Goal: Task Accomplishment & Management: Use online tool/utility

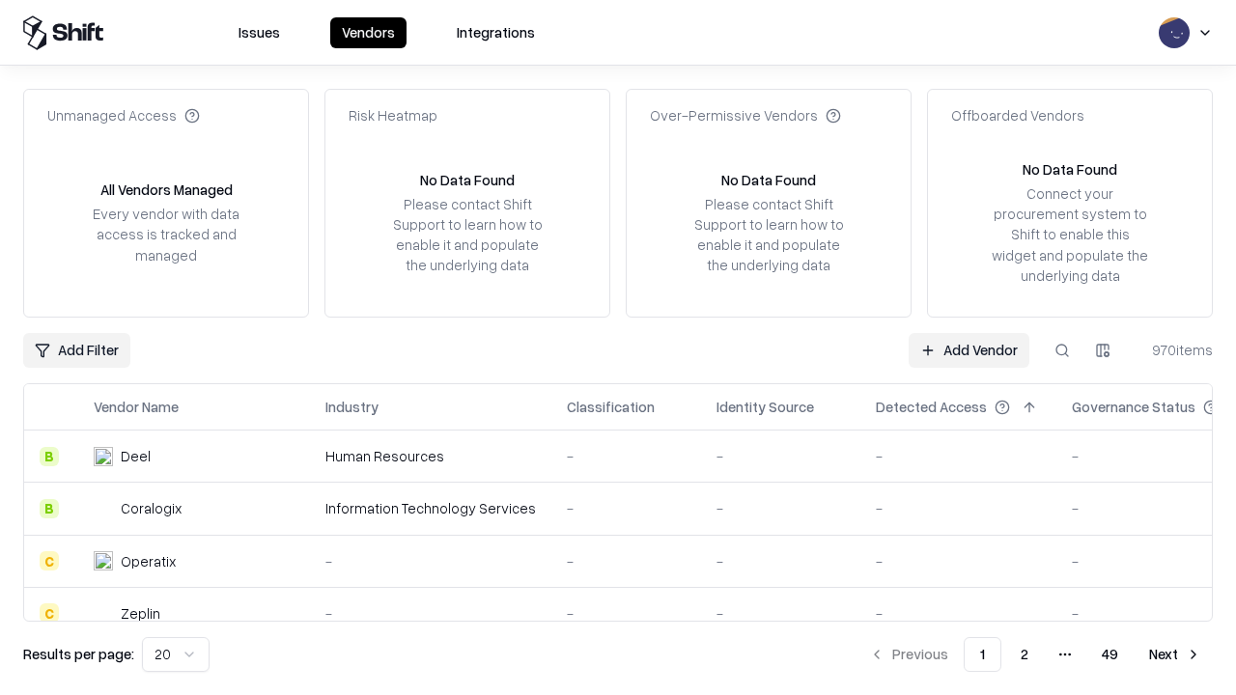
click at [969, 350] on link "Add Vendor" at bounding box center [969, 350] width 121 height 35
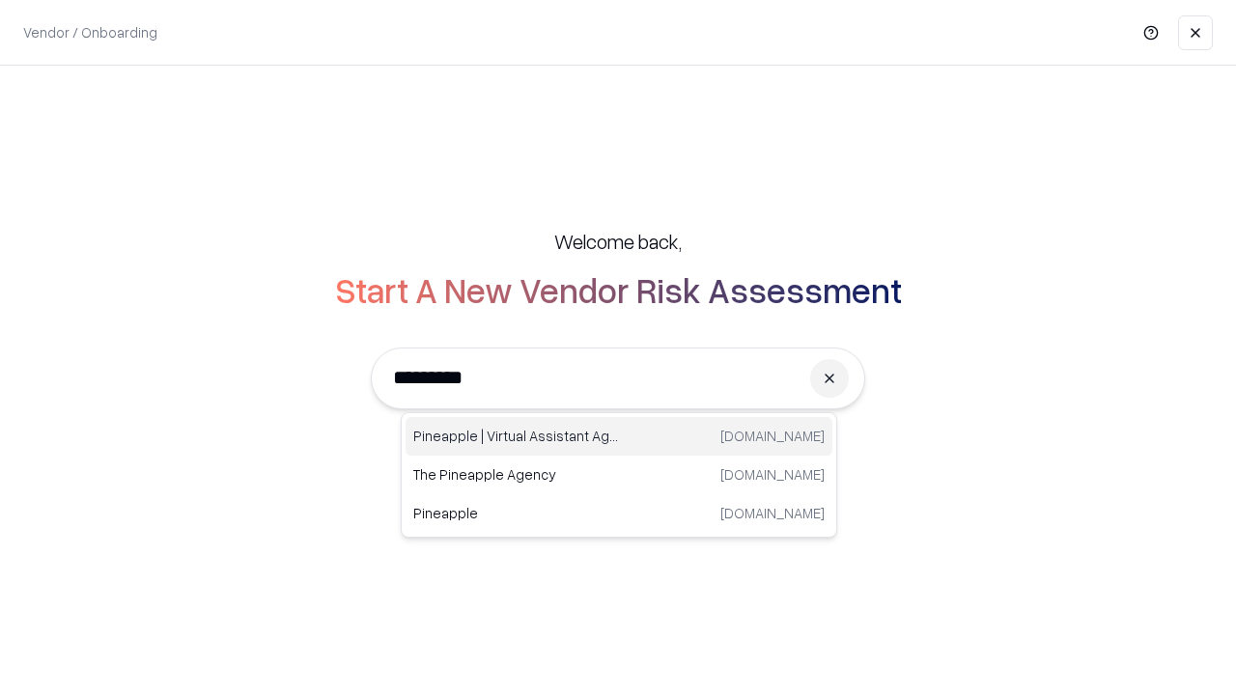
click at [619, 437] on div "Pineapple | Virtual Assistant Agency trypineapple.com" at bounding box center [619, 436] width 427 height 39
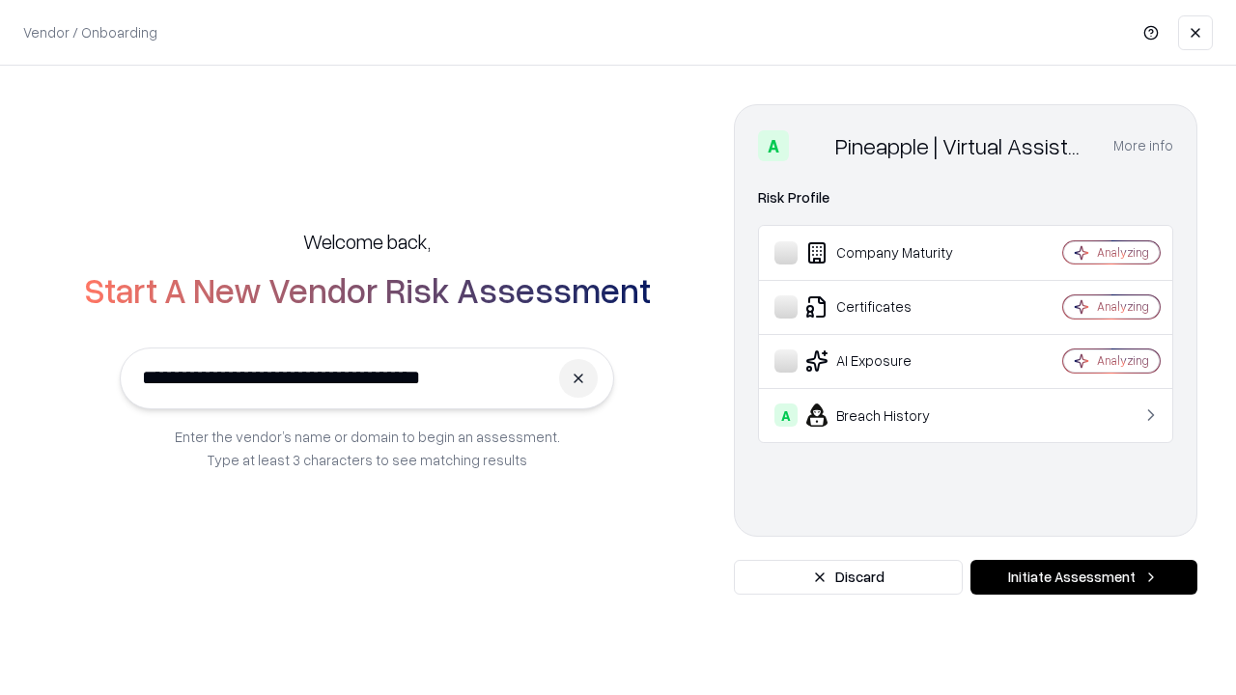
type input "**********"
click at [1084, 578] on button "Initiate Assessment" at bounding box center [1084, 577] width 227 height 35
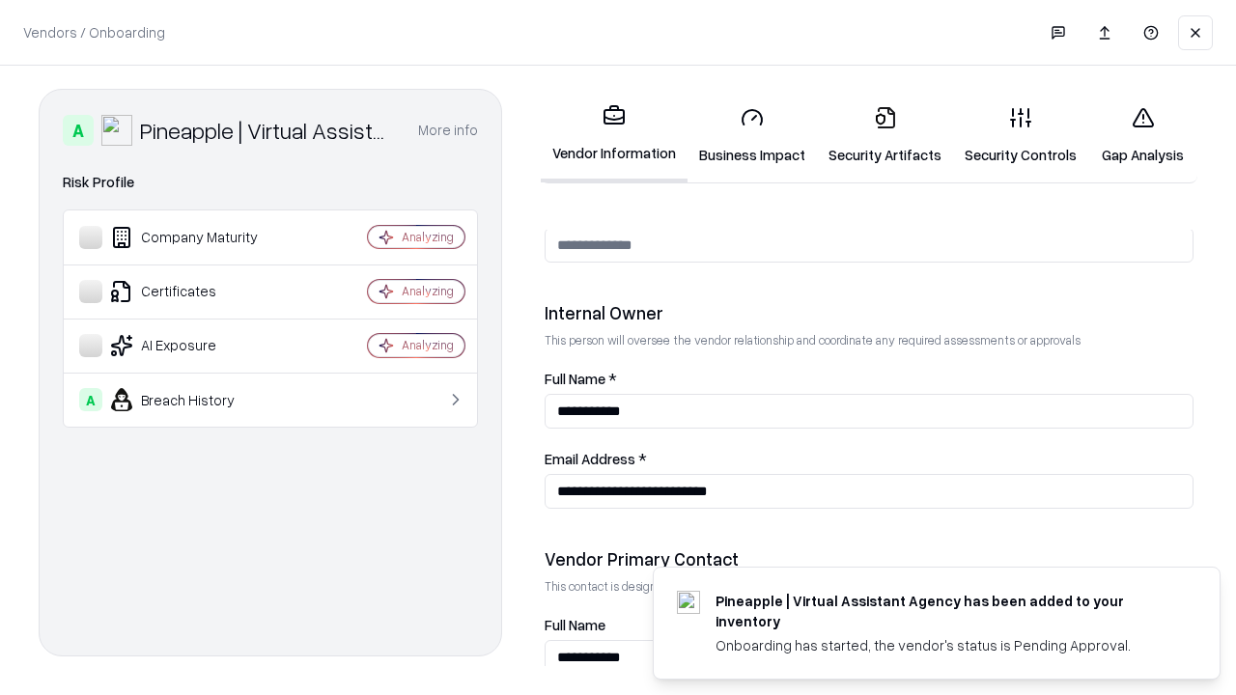
scroll to position [1001, 0]
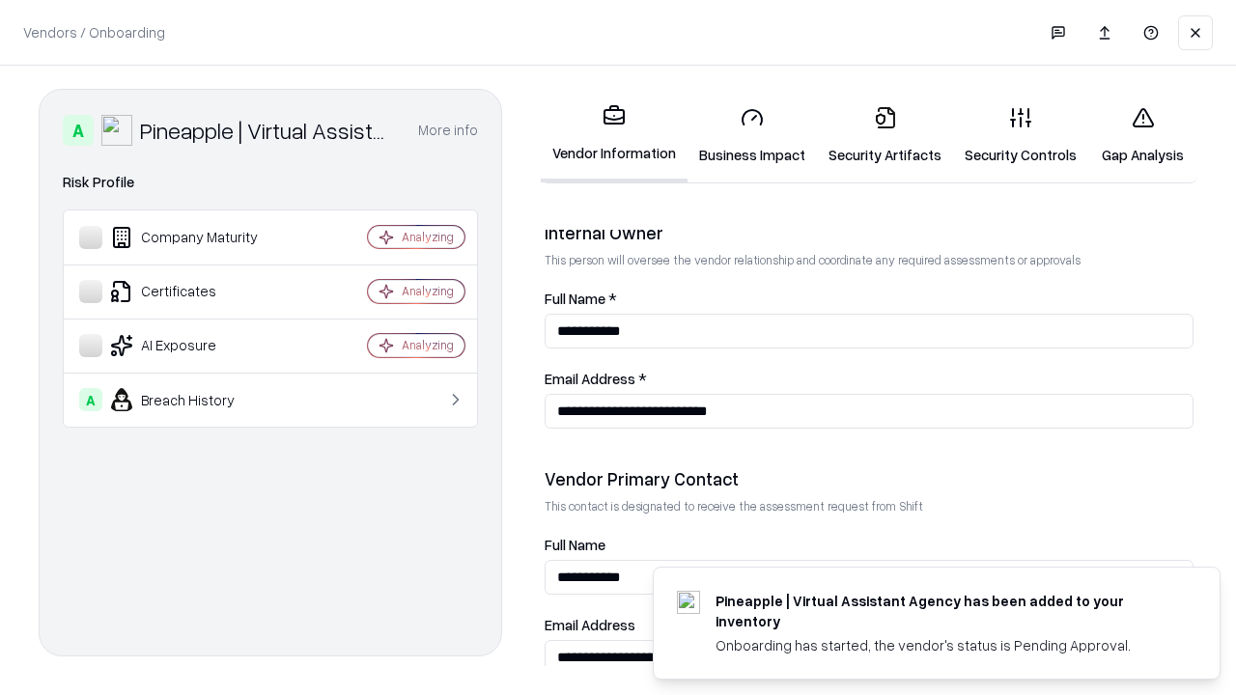
click at [752, 135] on link "Business Impact" at bounding box center [752, 136] width 129 height 90
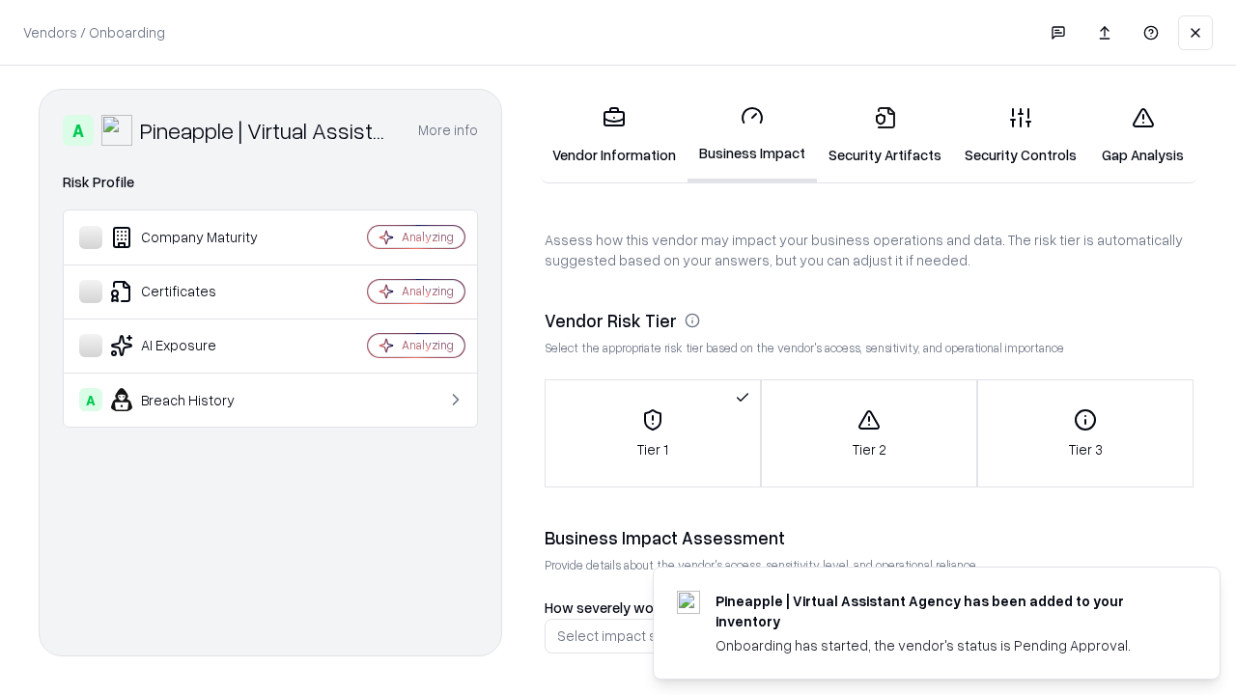
click at [885, 135] on link "Security Artifacts" at bounding box center [885, 136] width 136 height 90
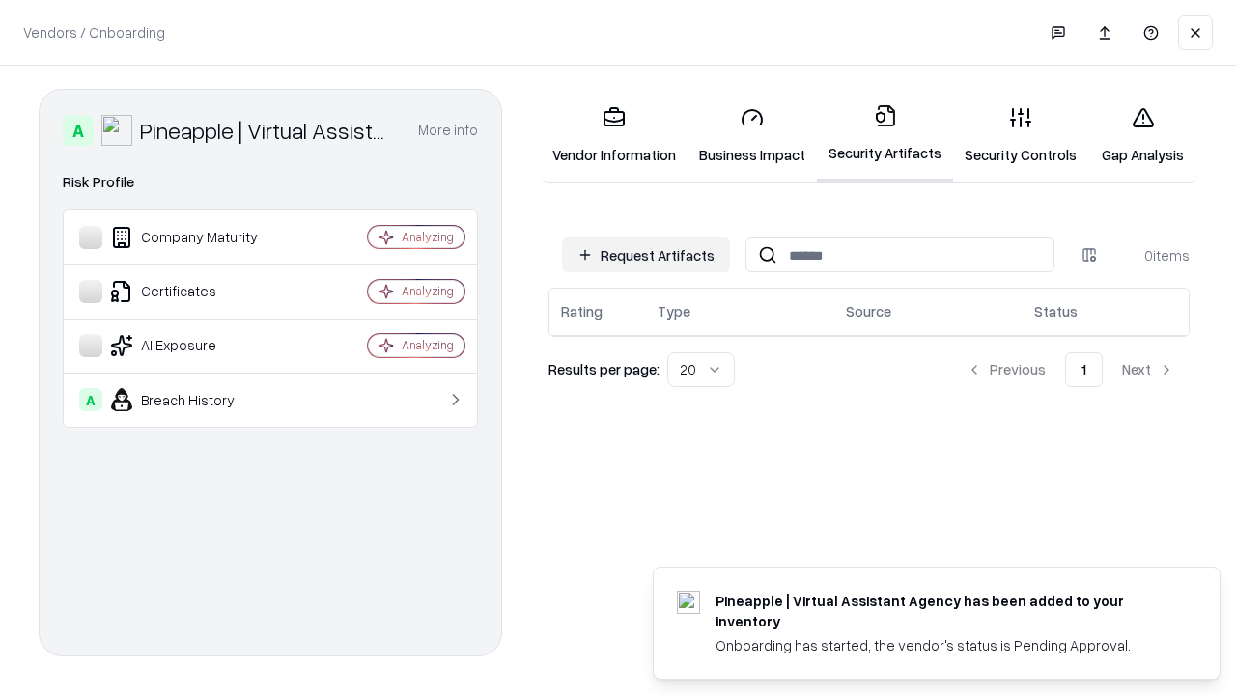
click at [646, 255] on button "Request Artifacts" at bounding box center [646, 255] width 168 height 35
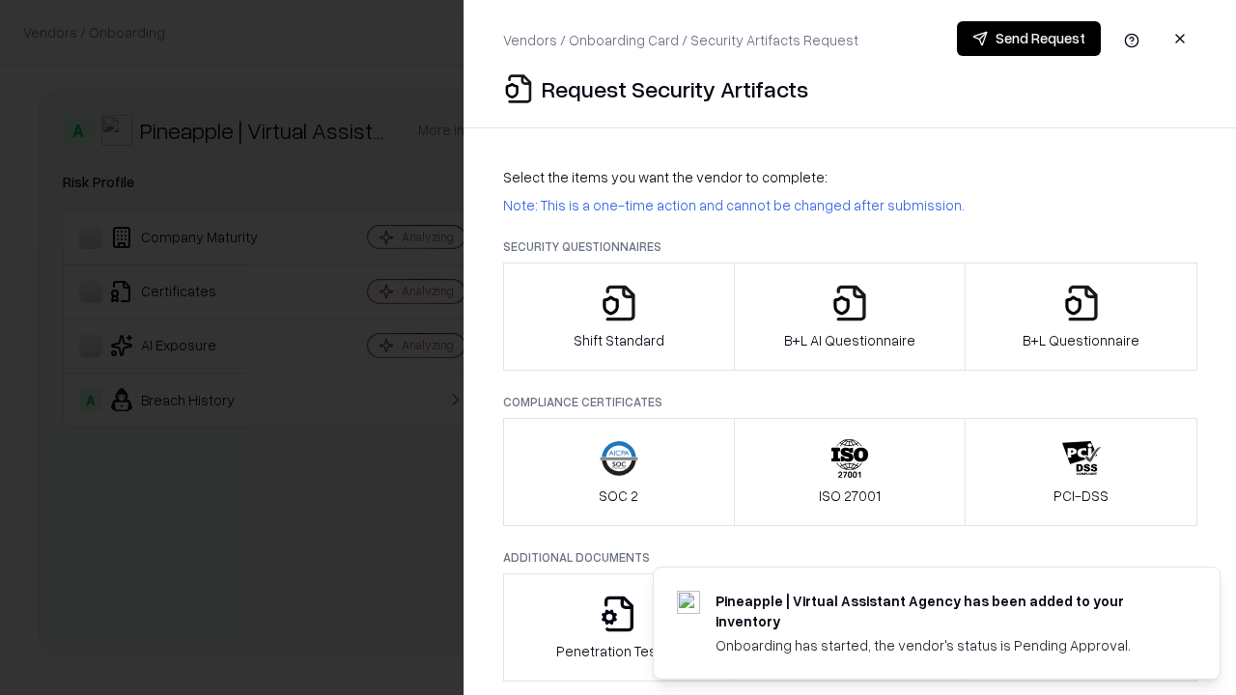
click at [618, 317] on icon "button" at bounding box center [619, 303] width 39 height 39
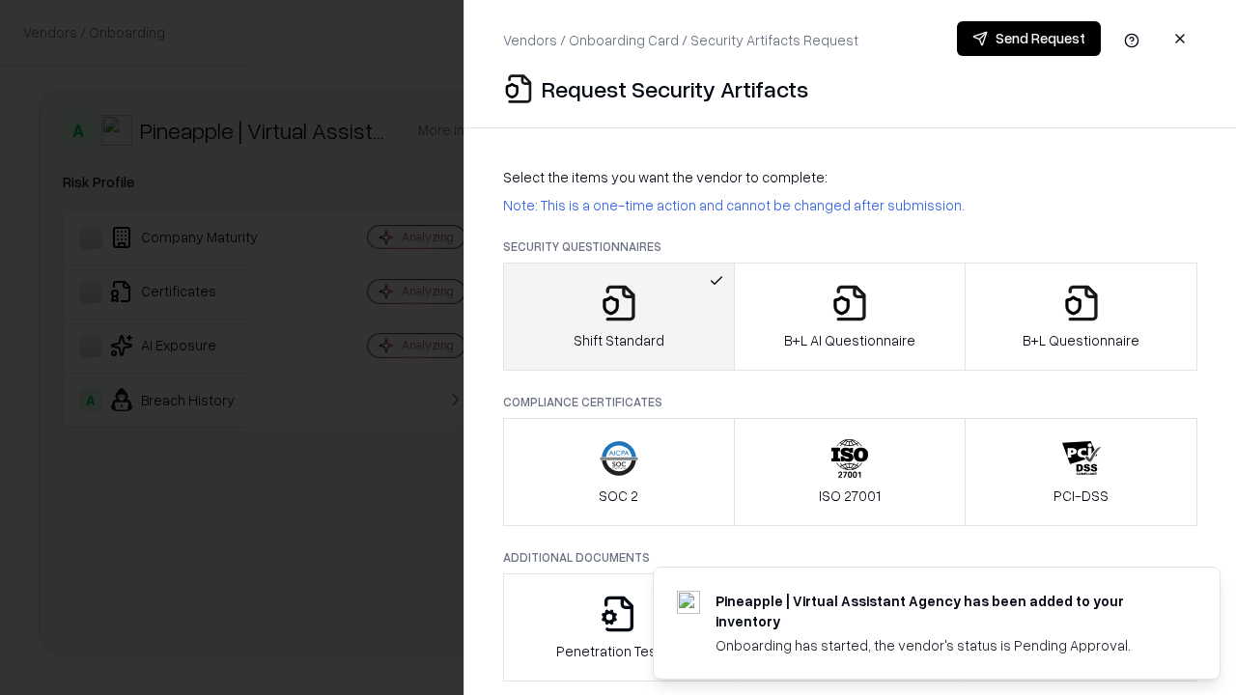
click at [1029, 39] on button "Send Request" at bounding box center [1029, 38] width 144 height 35
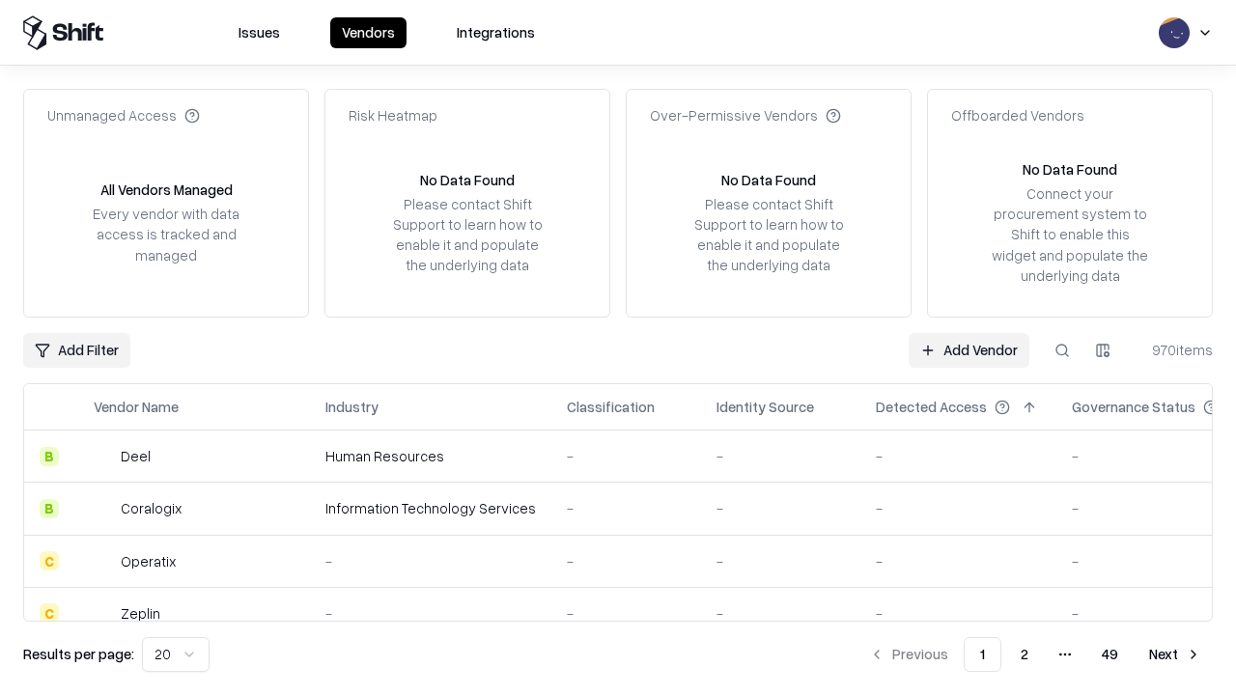
click at [1062, 350] on button at bounding box center [1062, 350] width 35 height 35
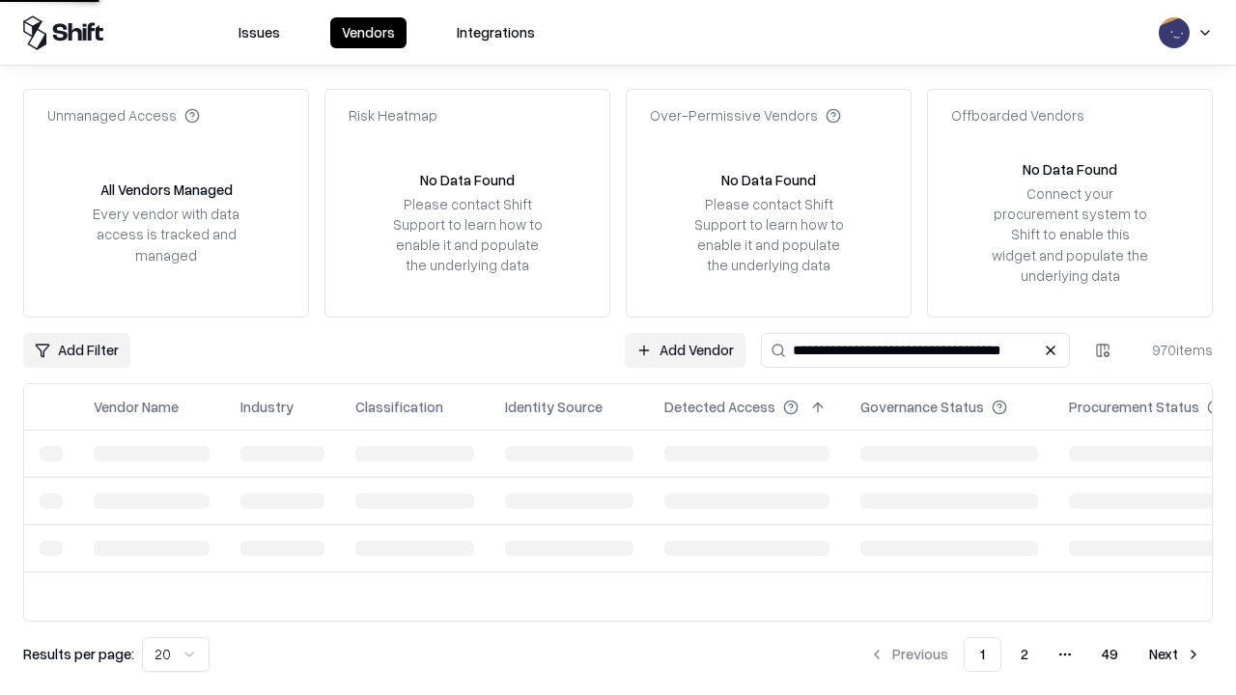
type input "**********"
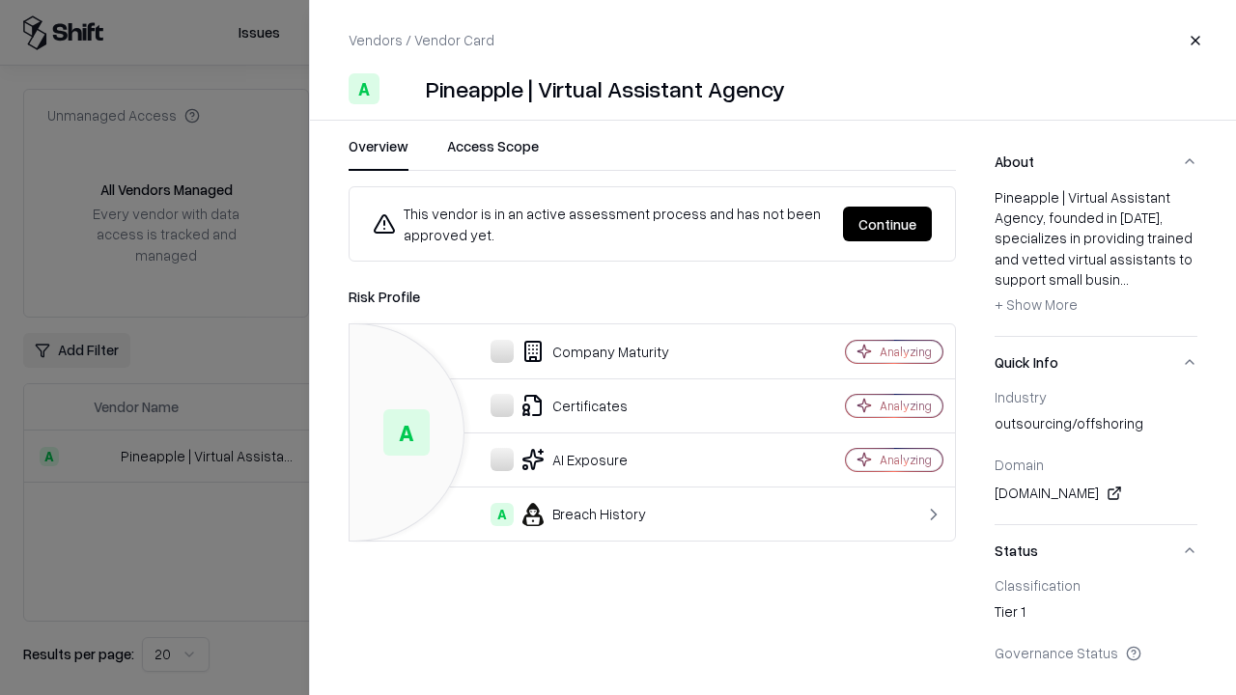
click at [888, 224] on button "Continue" at bounding box center [887, 224] width 89 height 35
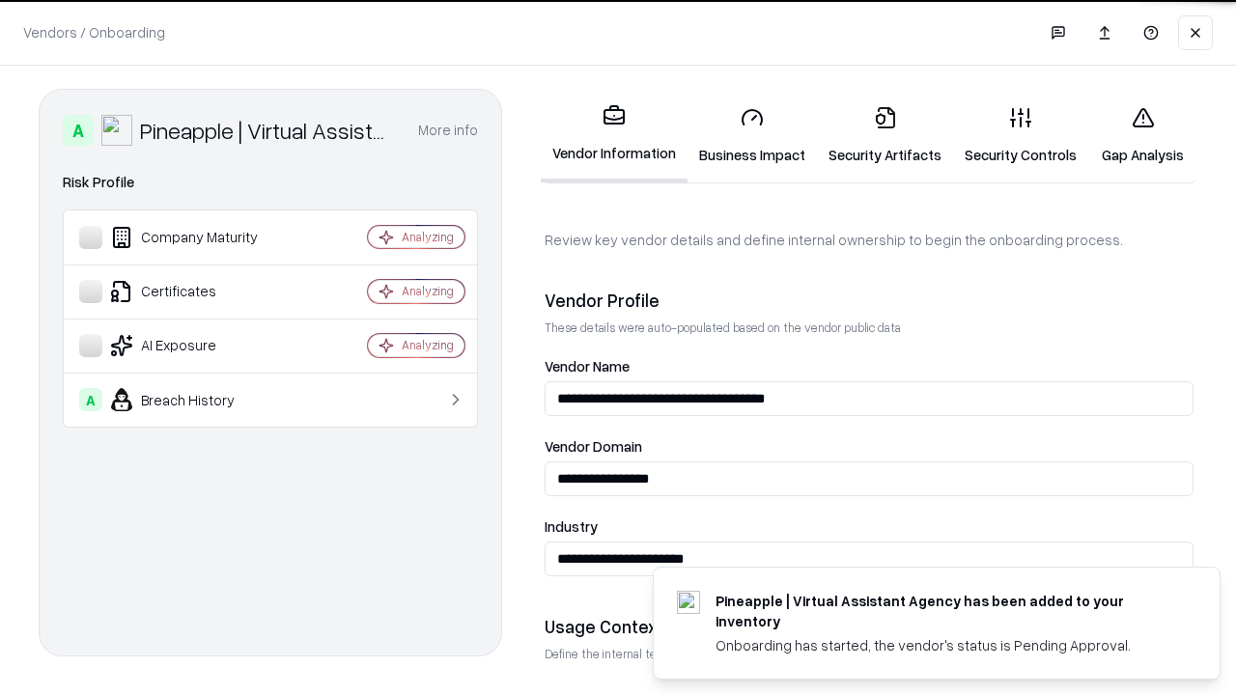
click at [885, 135] on link "Security Artifacts" at bounding box center [885, 136] width 136 height 90
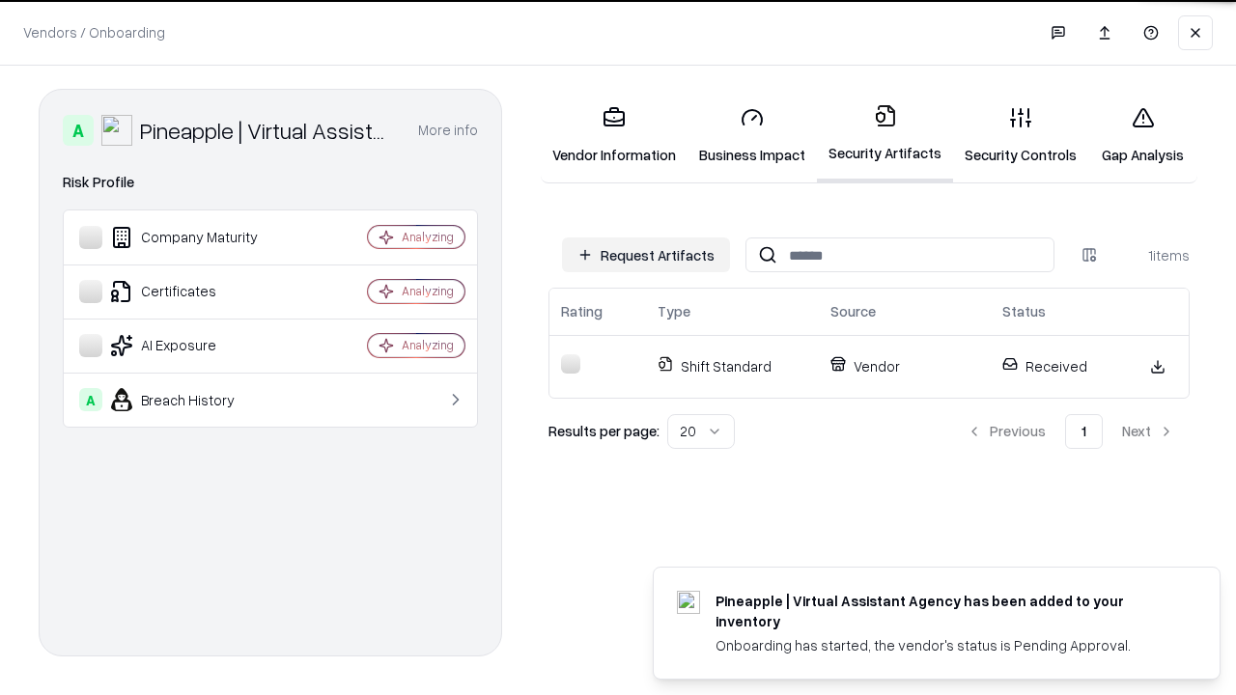
click at [1021, 135] on link "Security Controls" at bounding box center [1020, 136] width 135 height 90
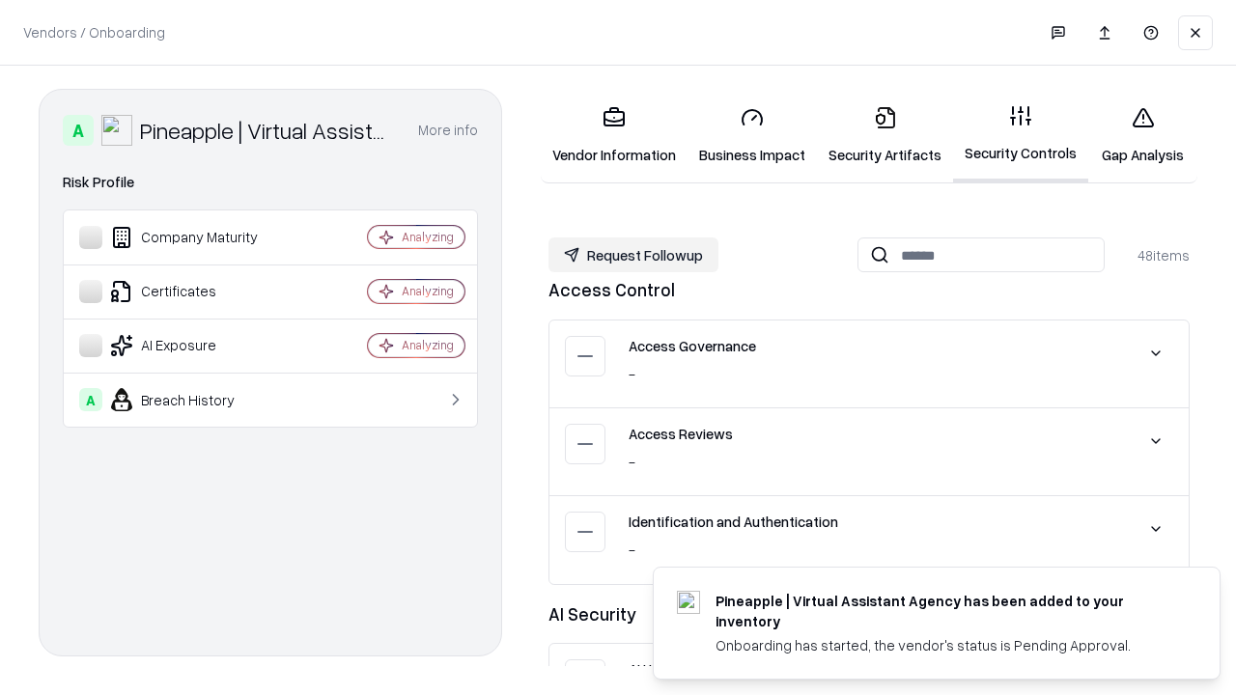
click at [634, 255] on button "Request Followup" at bounding box center [634, 255] width 170 height 35
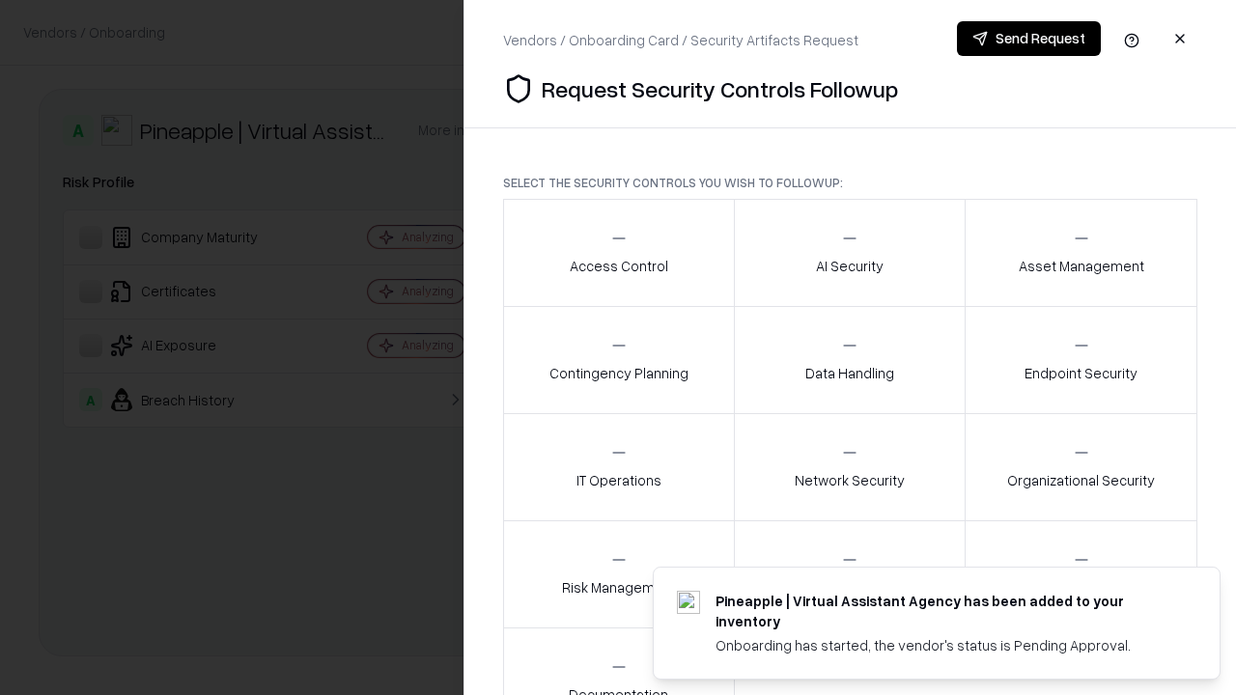
click at [618, 253] on div "Access Control" at bounding box center [619, 252] width 99 height 47
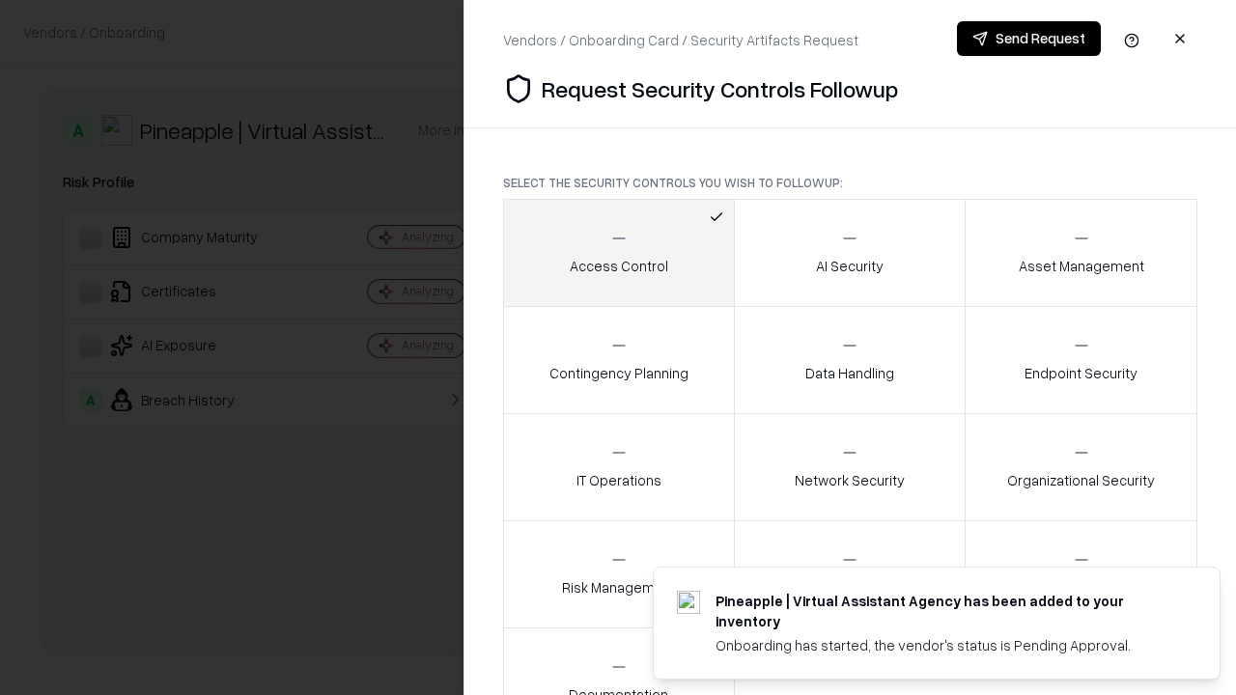
click at [1029, 39] on button "Send Request" at bounding box center [1029, 38] width 144 height 35
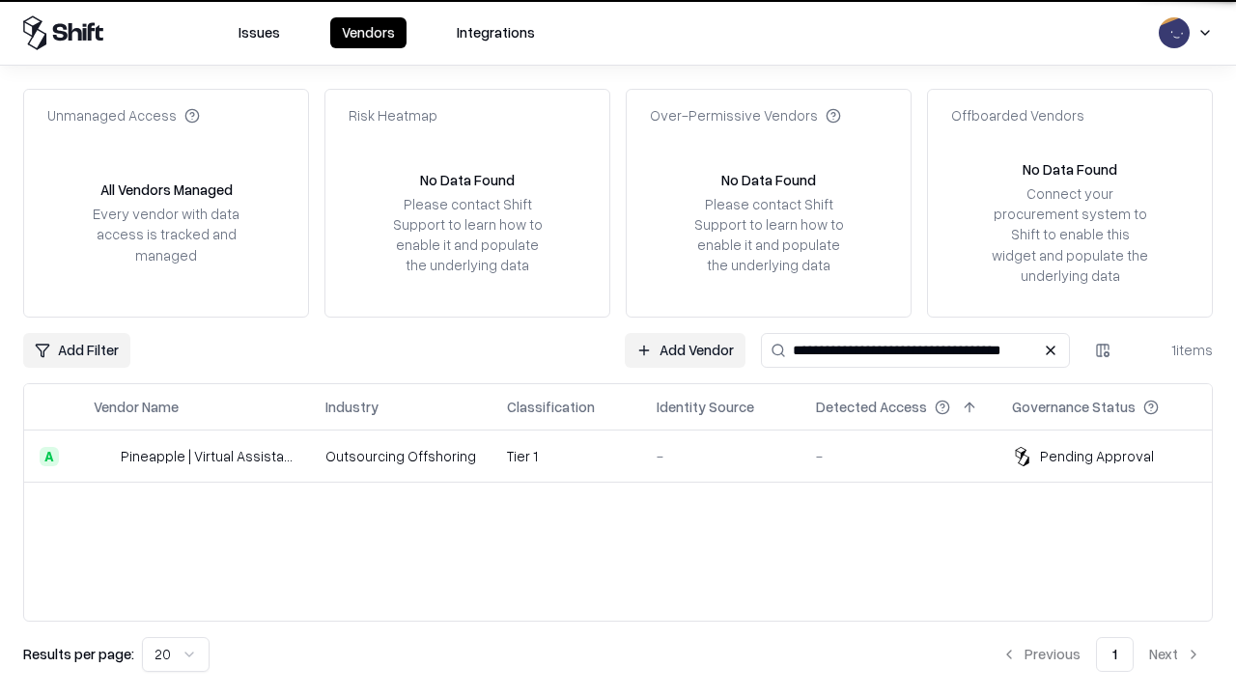
type input "**********"
click at [630, 456] on td "Tier 1" at bounding box center [567, 457] width 150 height 52
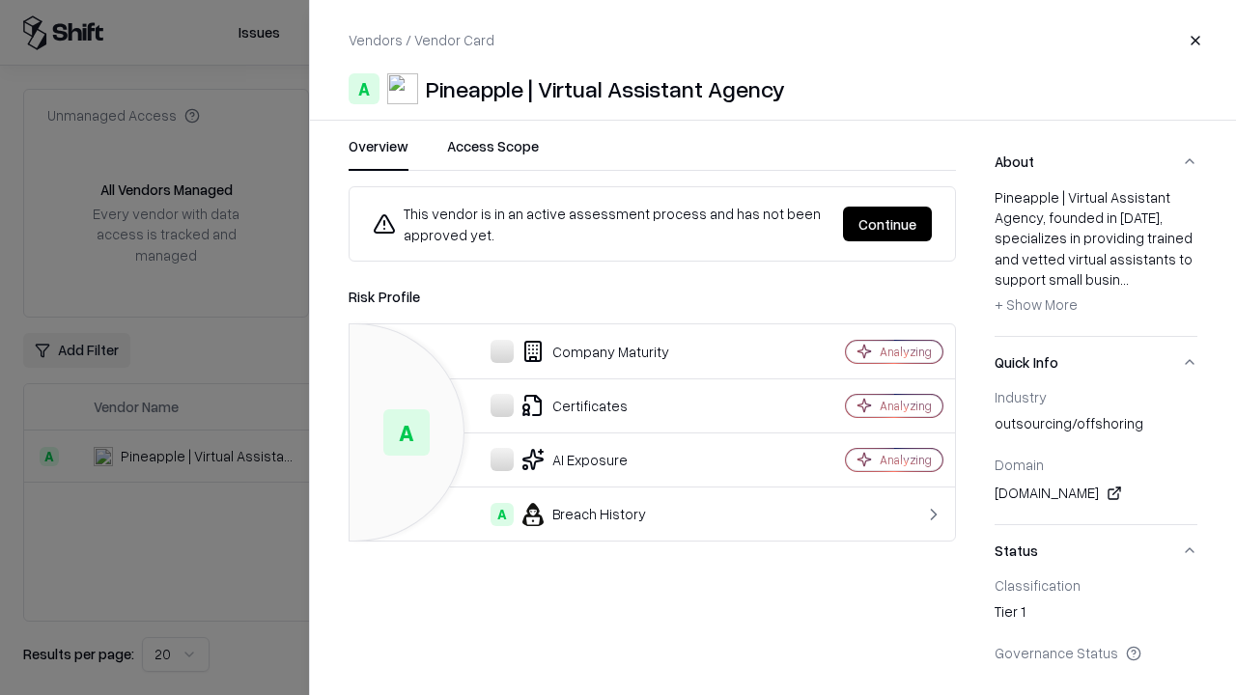
click at [888, 224] on button "Continue" at bounding box center [887, 224] width 89 height 35
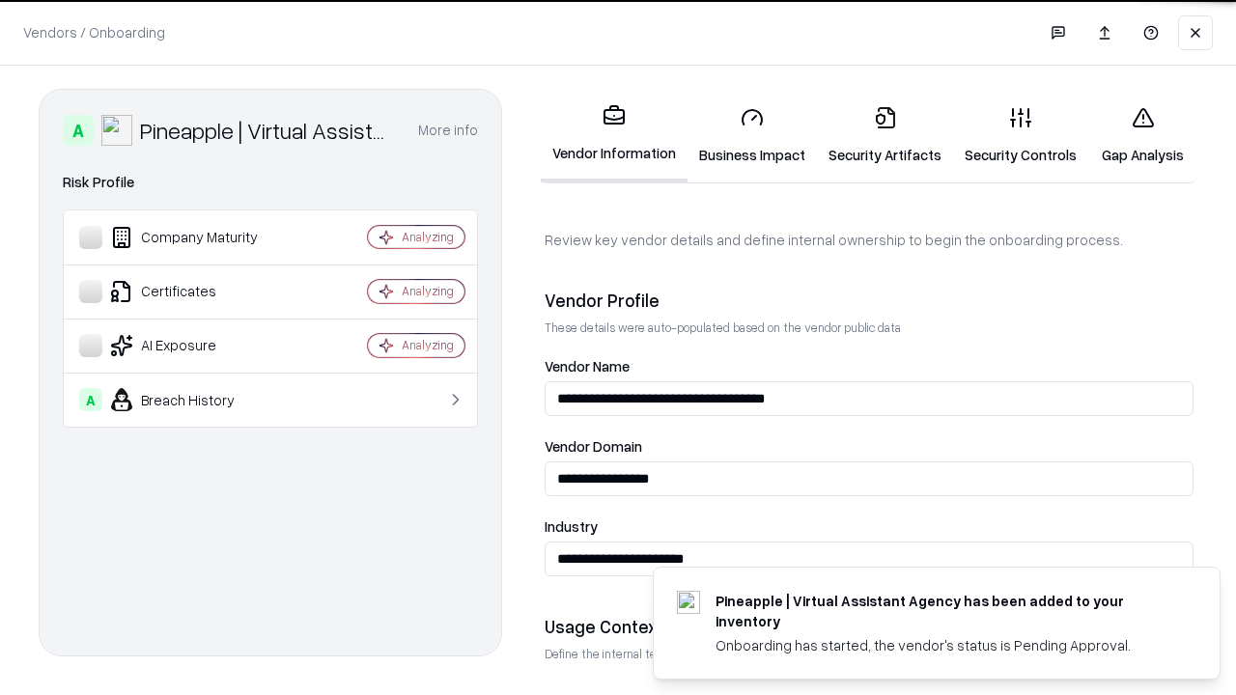
click at [1143, 135] on link "Gap Analysis" at bounding box center [1143, 136] width 109 height 90
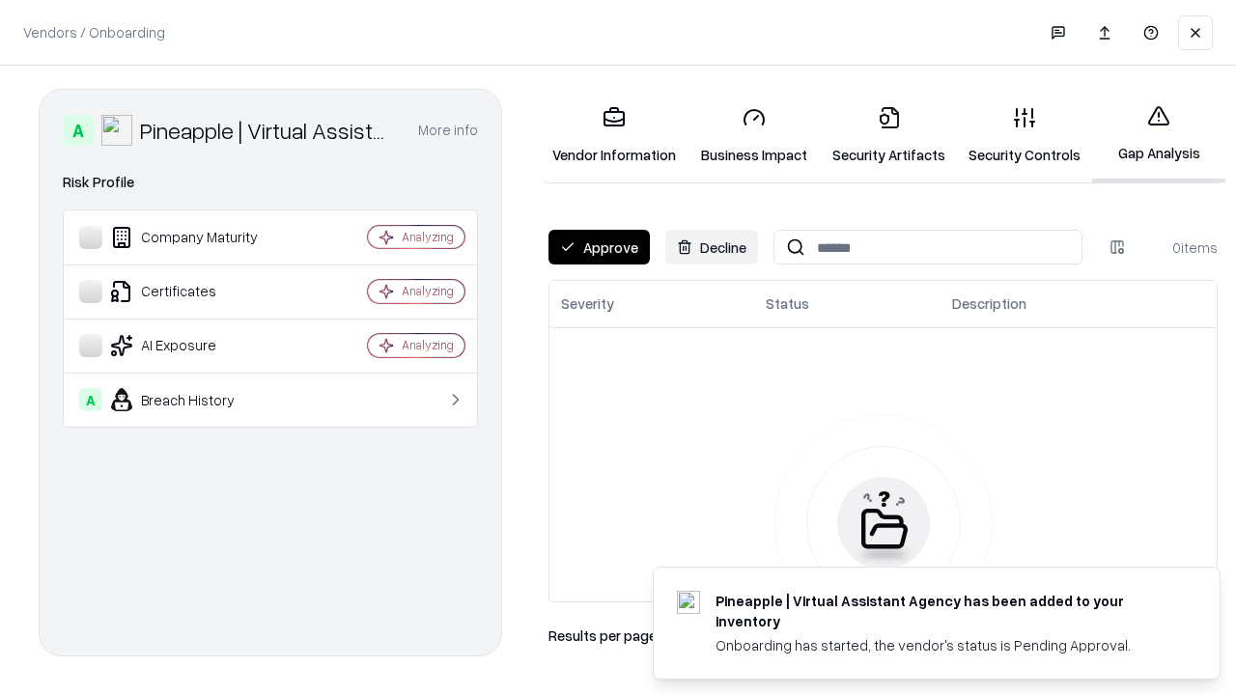
click at [599, 247] on button "Approve" at bounding box center [599, 247] width 101 height 35
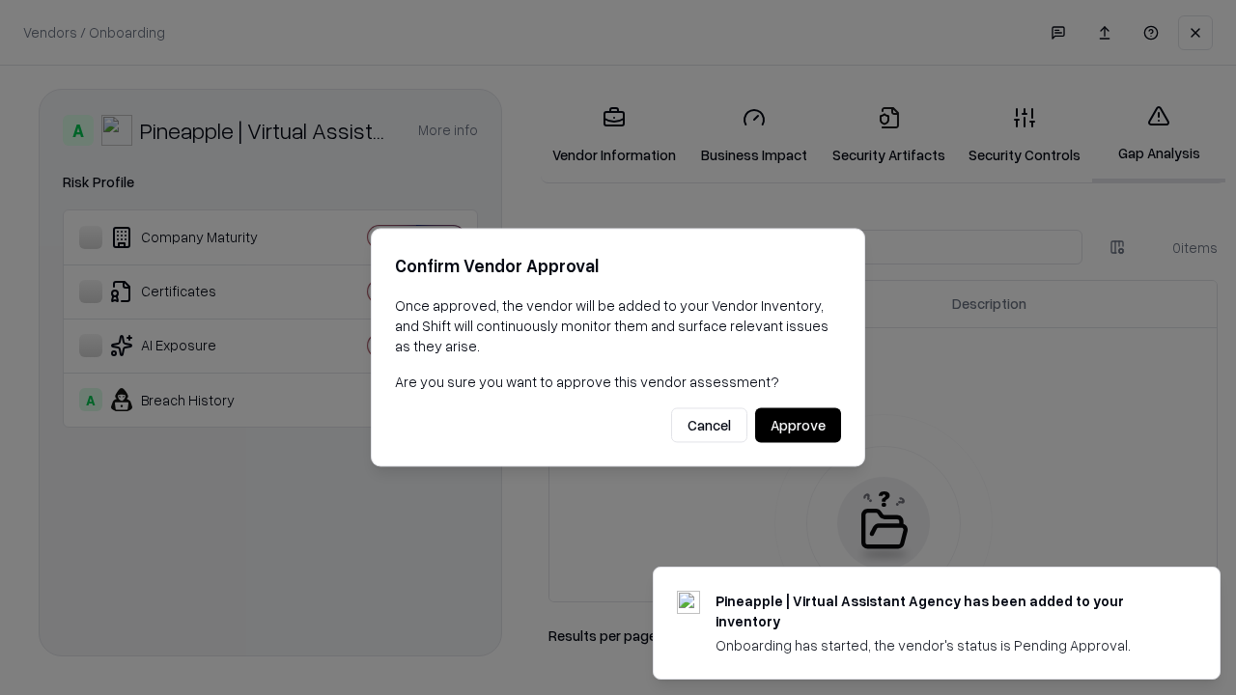
click at [798, 425] on button "Approve" at bounding box center [798, 426] width 86 height 35
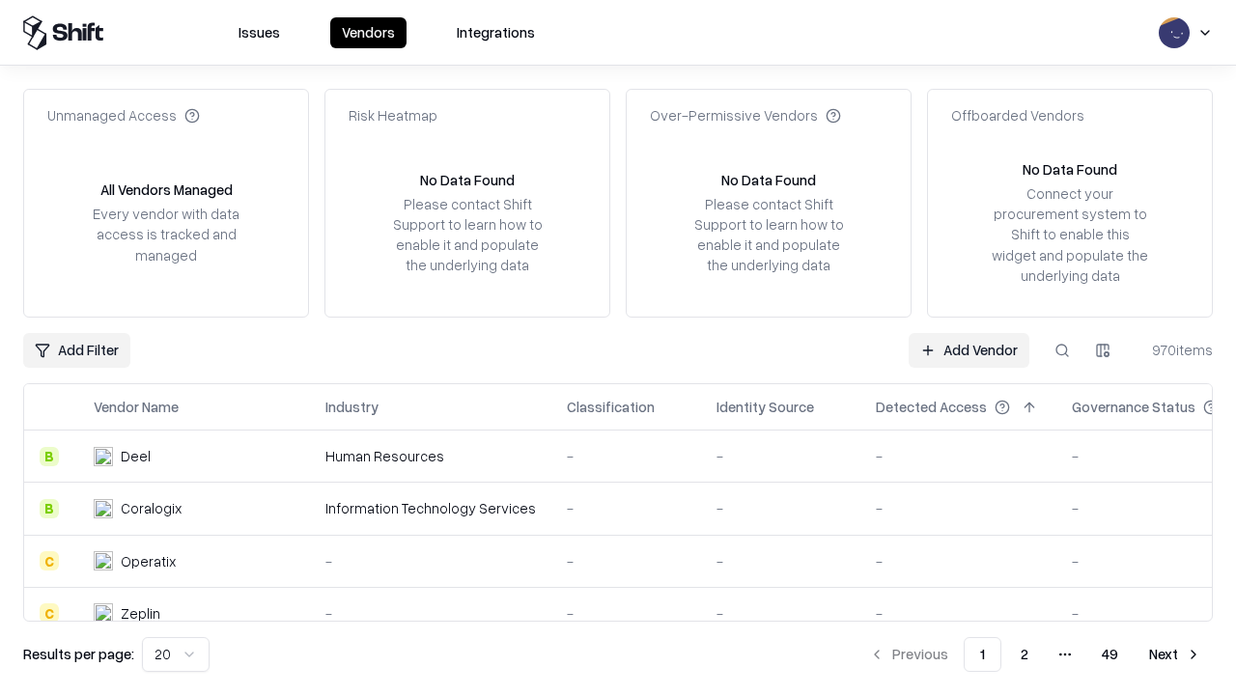
type input "**********"
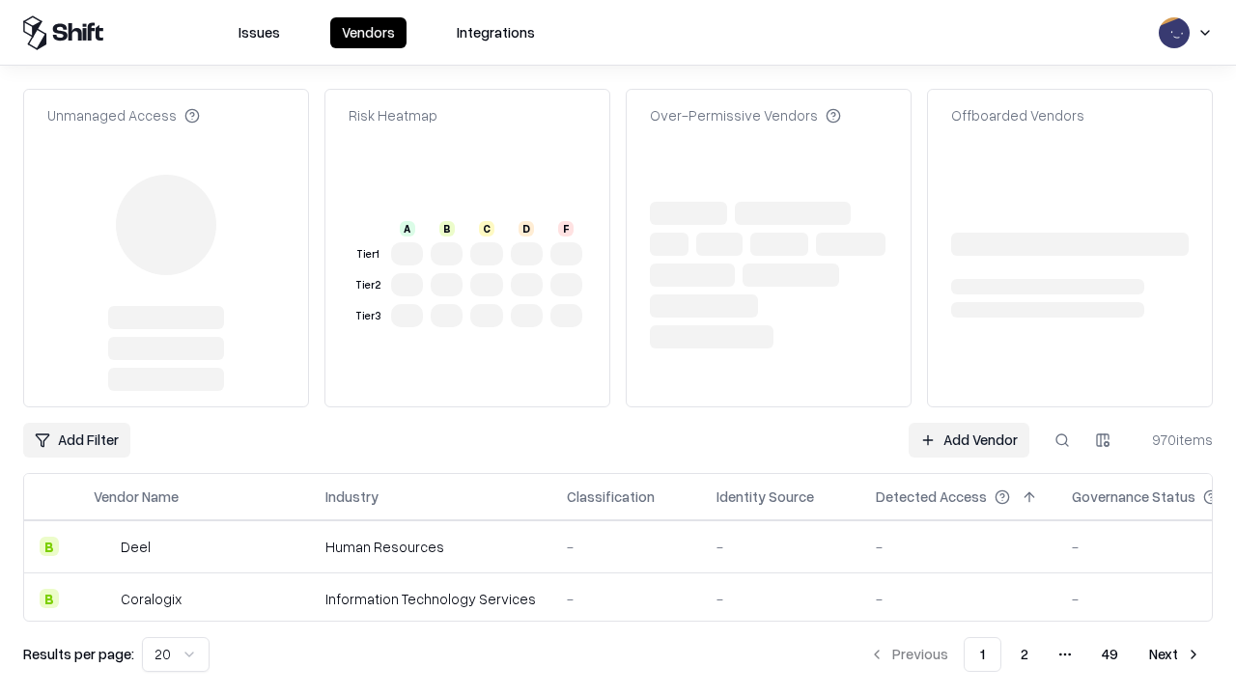
click at [969, 423] on link "Add Vendor" at bounding box center [969, 440] width 121 height 35
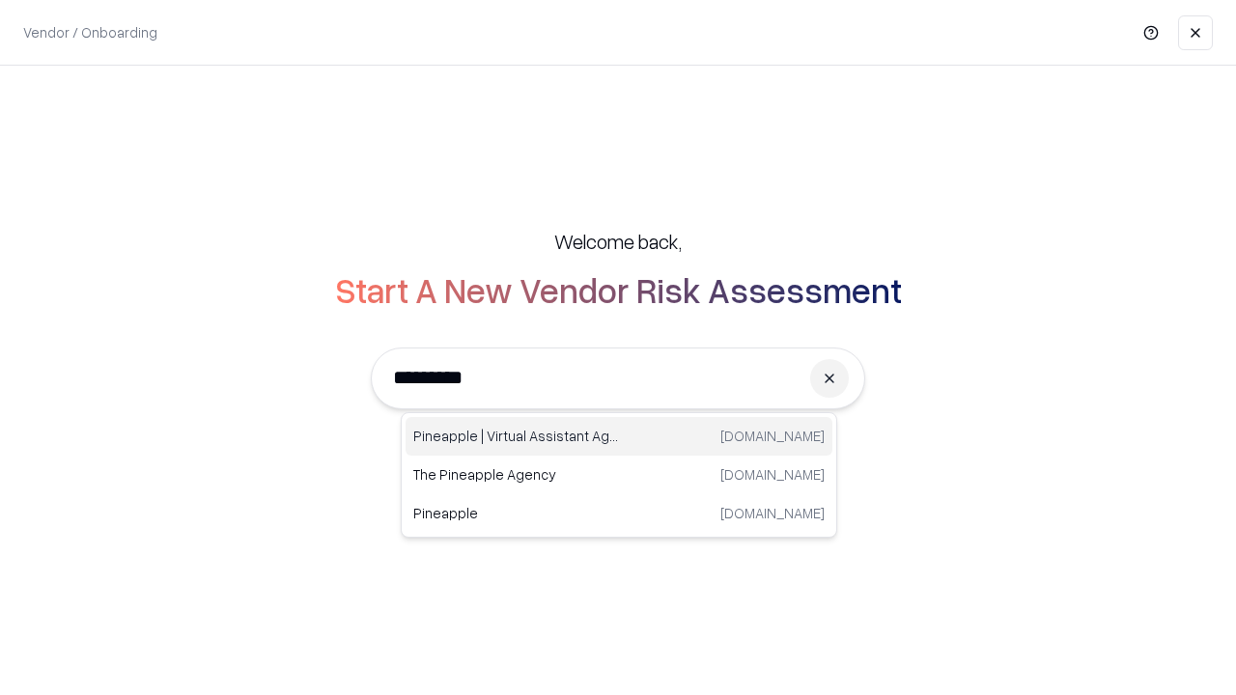
click at [619, 437] on div "Pineapple | Virtual Assistant Agency trypineapple.com" at bounding box center [619, 436] width 427 height 39
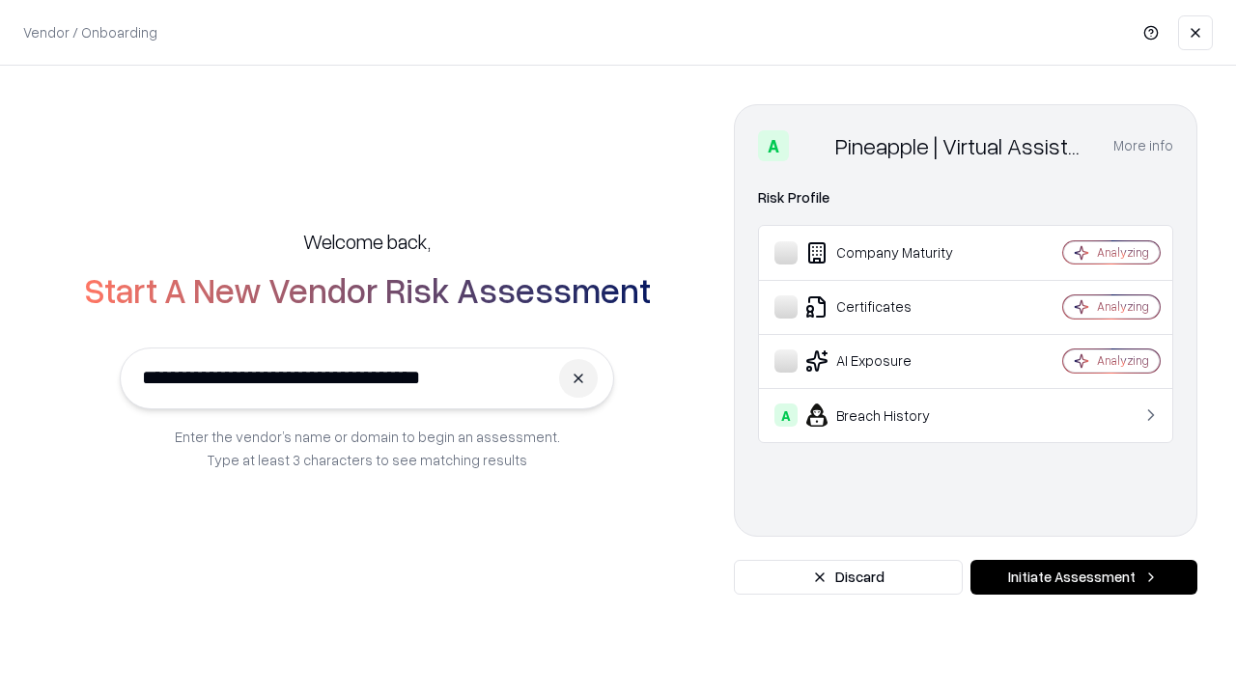
type input "**********"
click at [1084, 578] on button "Initiate Assessment" at bounding box center [1084, 577] width 227 height 35
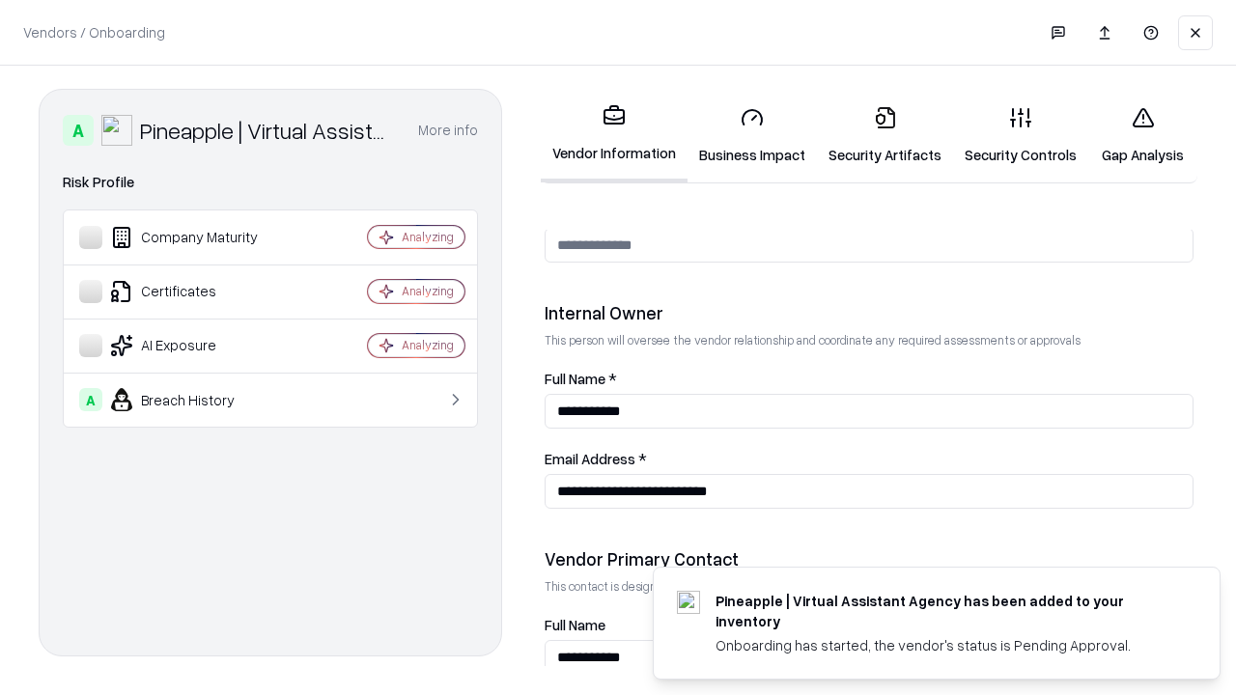
scroll to position [1001, 0]
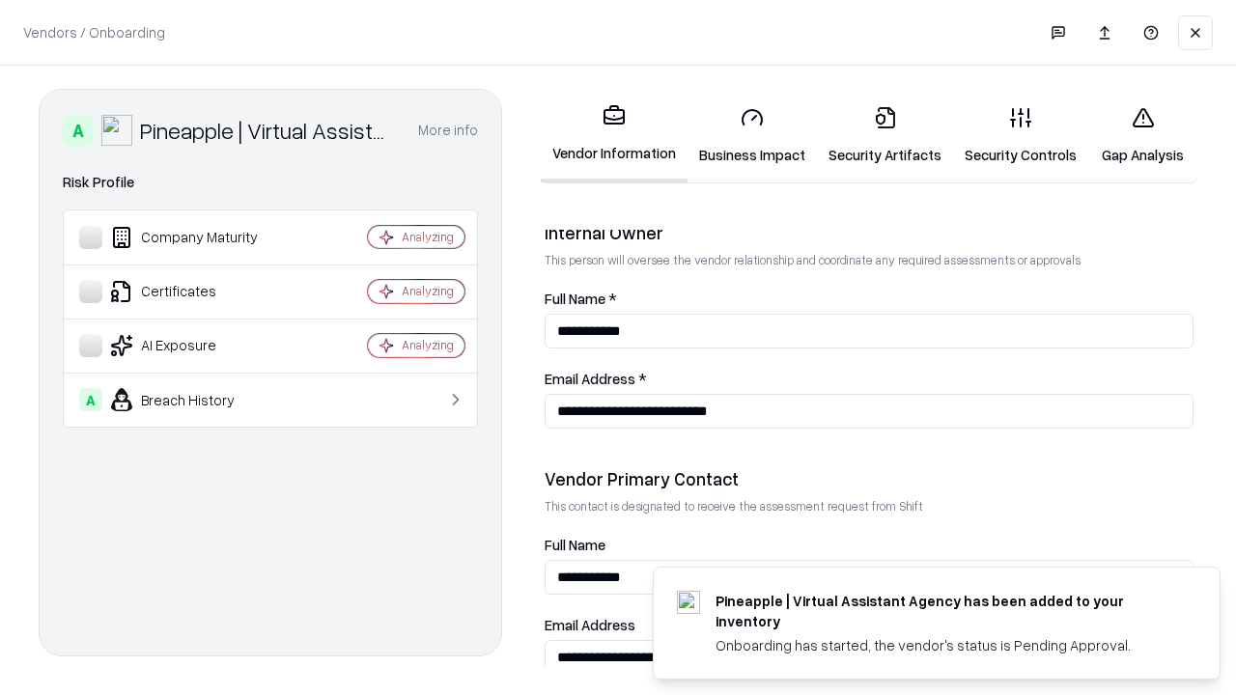
click at [1143, 135] on link "Gap Analysis" at bounding box center [1143, 136] width 109 height 90
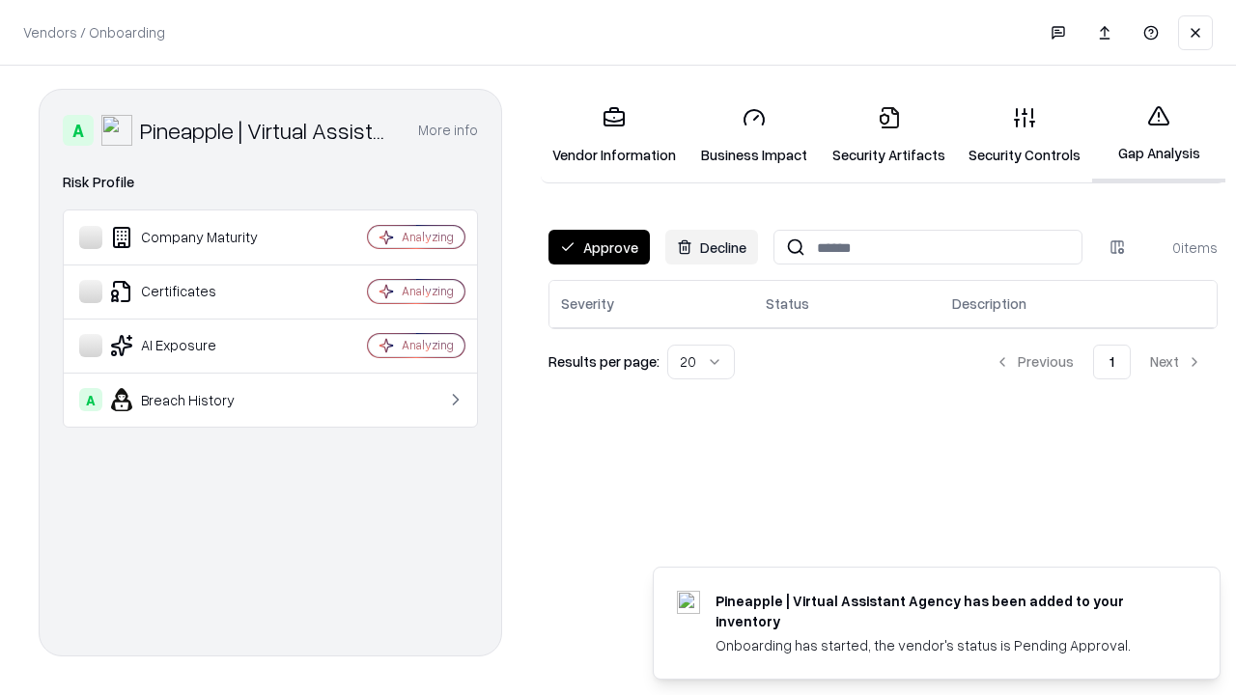
click at [599, 247] on button "Approve" at bounding box center [599, 247] width 101 height 35
